Goal: Check status: Check status

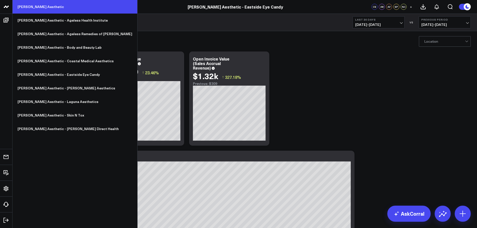
click at [43, 5] on link "[PERSON_NAME] Aesthetic" at bounding box center [75, 7] width 125 height 14
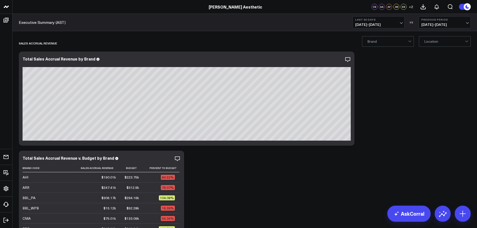
click at [376, 23] on span "[DATE] - [DATE]" at bounding box center [378, 25] width 47 height 4
click at [371, 92] on link "Last Week" at bounding box center [379, 92] width 52 height 10
click at [429, 23] on span "[DATE] - [DATE]" at bounding box center [444, 25] width 47 height 4
click at [432, 53] on link "YoY" at bounding box center [445, 53] width 52 height 10
click at [381, 22] on button "Last Week [DATE] - [DATE]" at bounding box center [379, 22] width 52 height 12
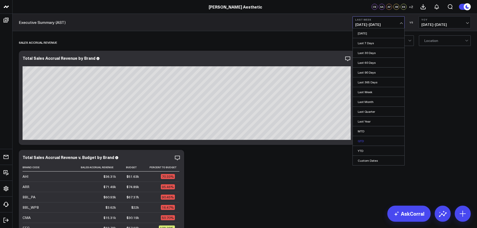
scroll to position [1, 0]
click at [370, 150] on link "YTD" at bounding box center [379, 151] width 52 height 10
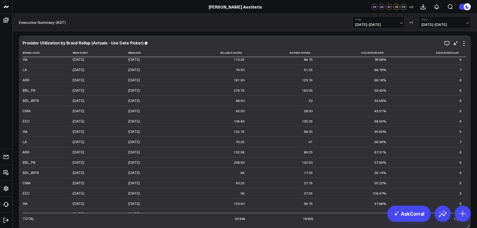
scroll to position [109, 0]
